Goal: Task Accomplishment & Management: Use online tool/utility

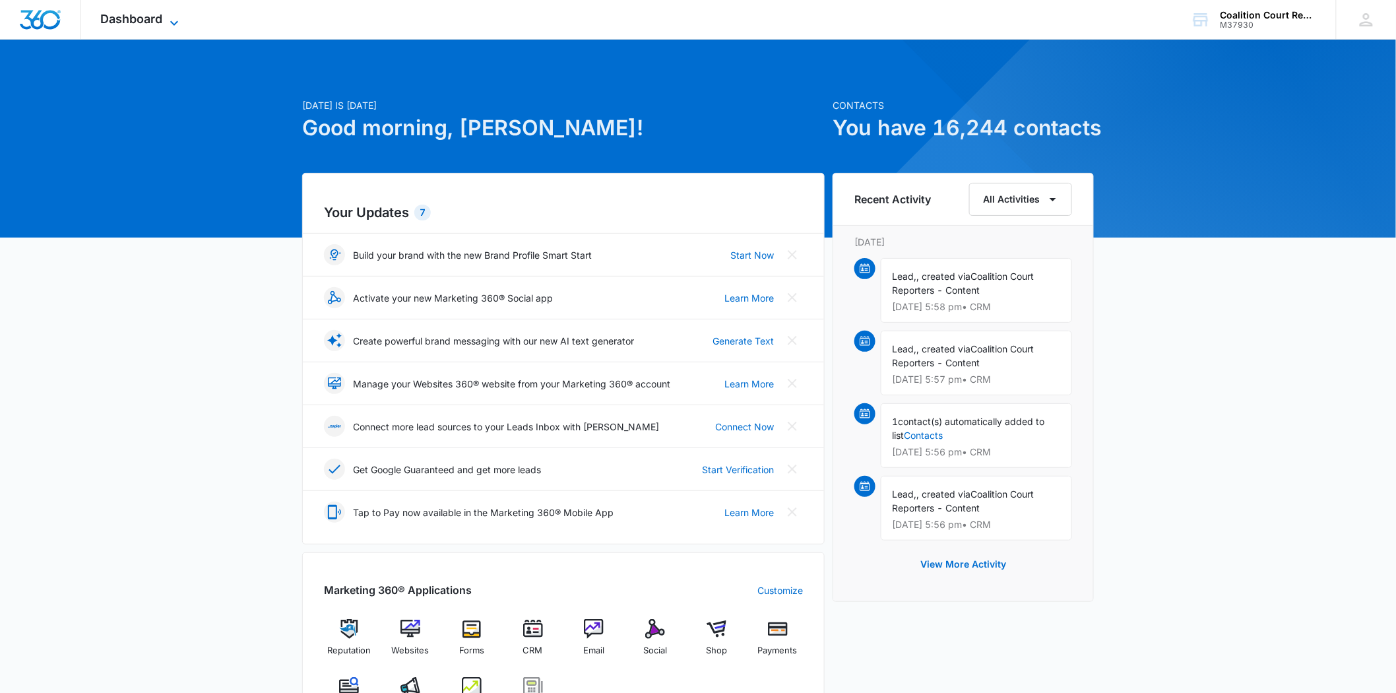
click at [133, 21] on span "Dashboard" at bounding box center [132, 19] width 62 height 14
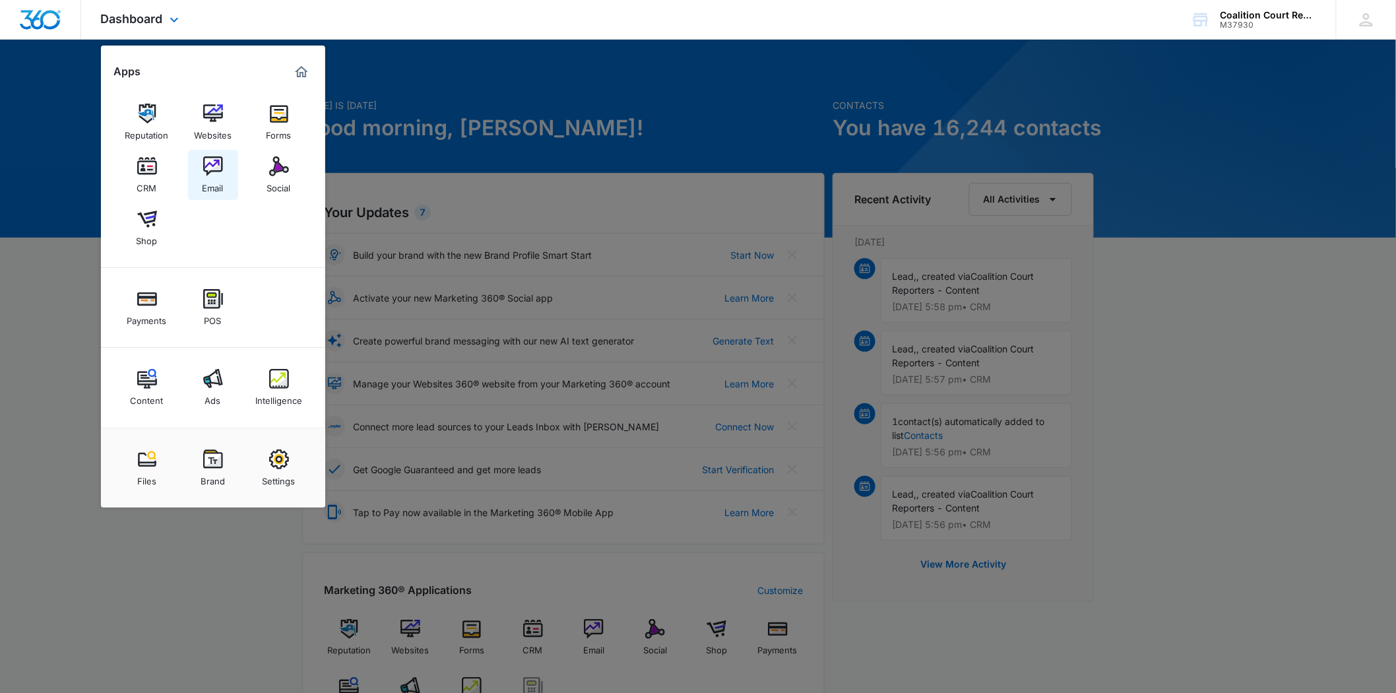
click at [208, 175] on img at bounding box center [213, 166] width 20 height 20
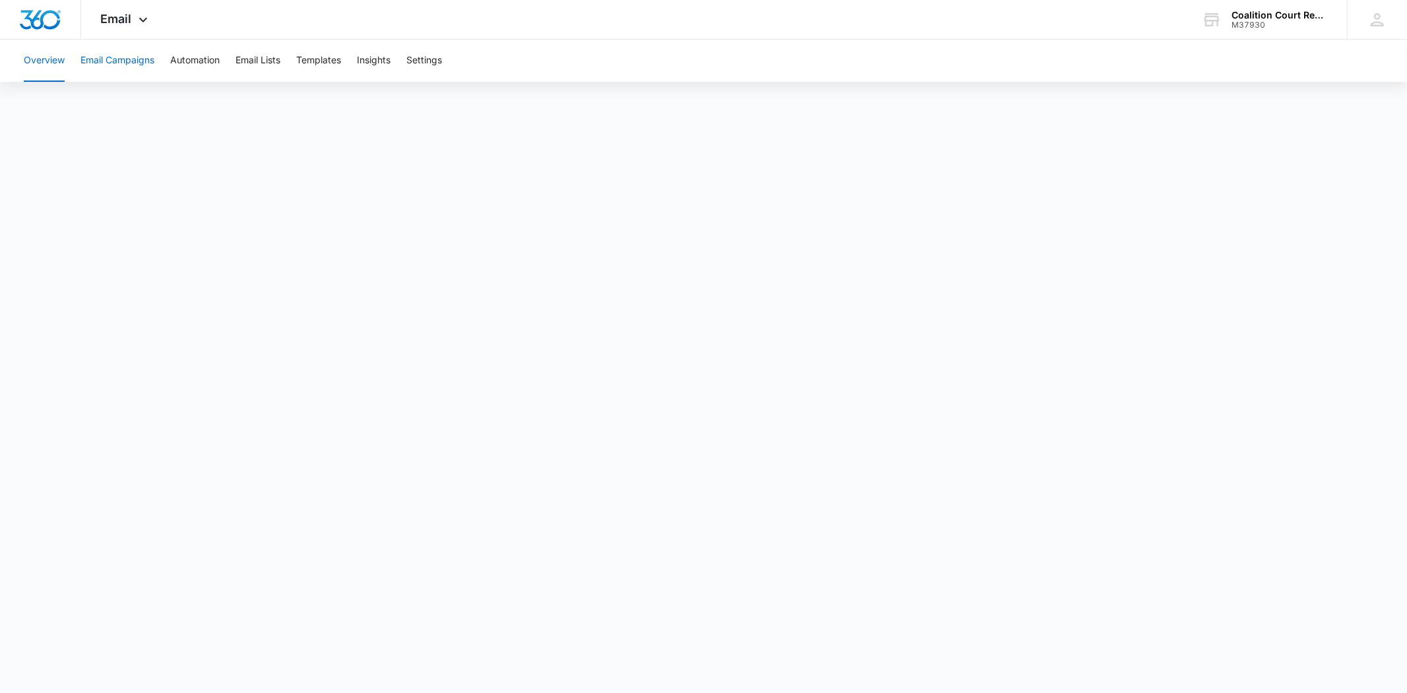
click at [104, 53] on button "Email Campaigns" at bounding box center [117, 61] width 74 height 42
click at [111, 20] on span "Email" at bounding box center [116, 19] width 31 height 14
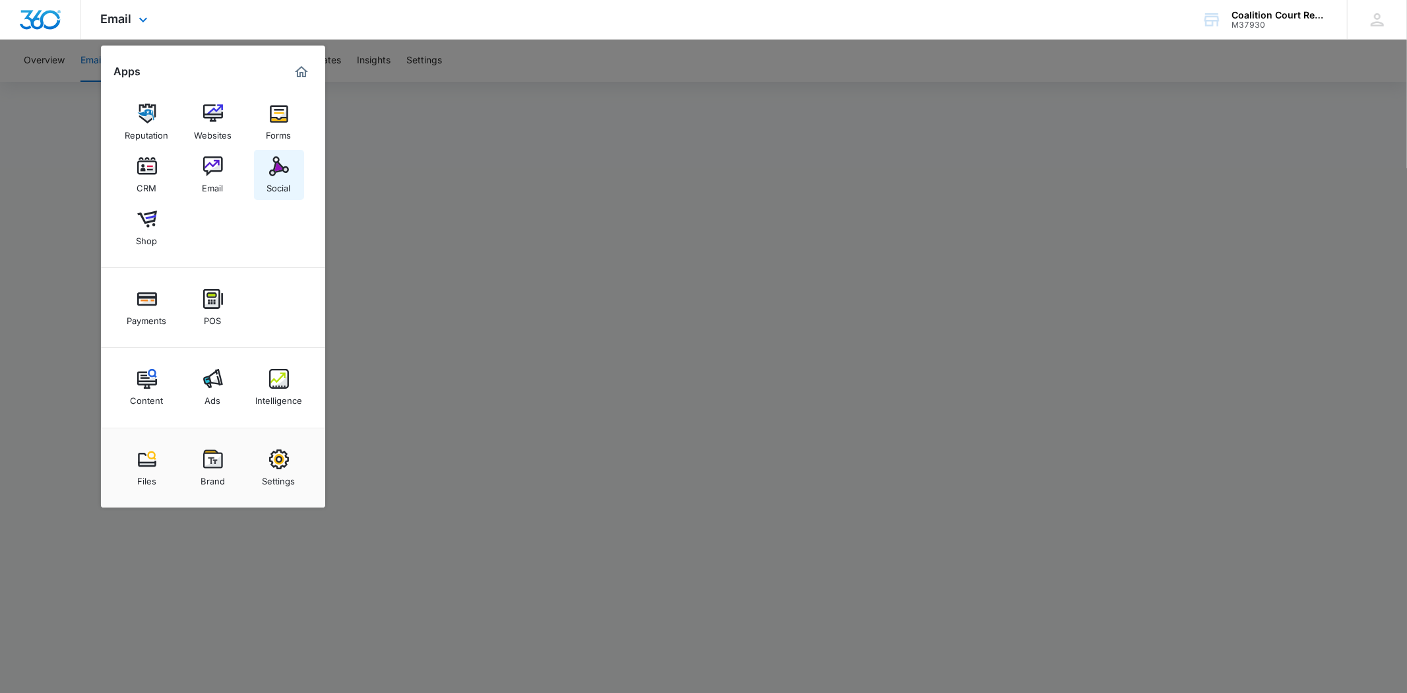
click at [292, 166] on link "Social" at bounding box center [279, 175] width 50 height 50
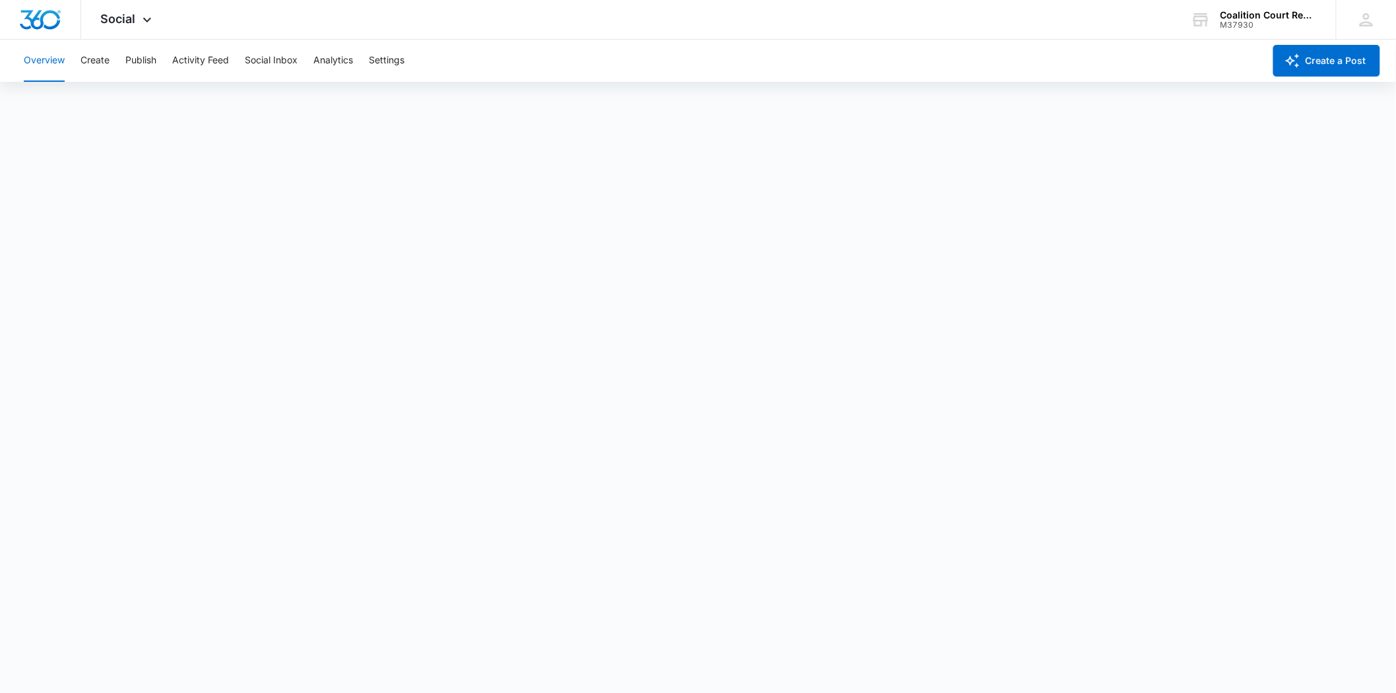
scroll to position [4, 0]
click at [146, 57] on button "Publish" at bounding box center [140, 61] width 31 height 42
